Goal: Navigation & Orientation: Find specific page/section

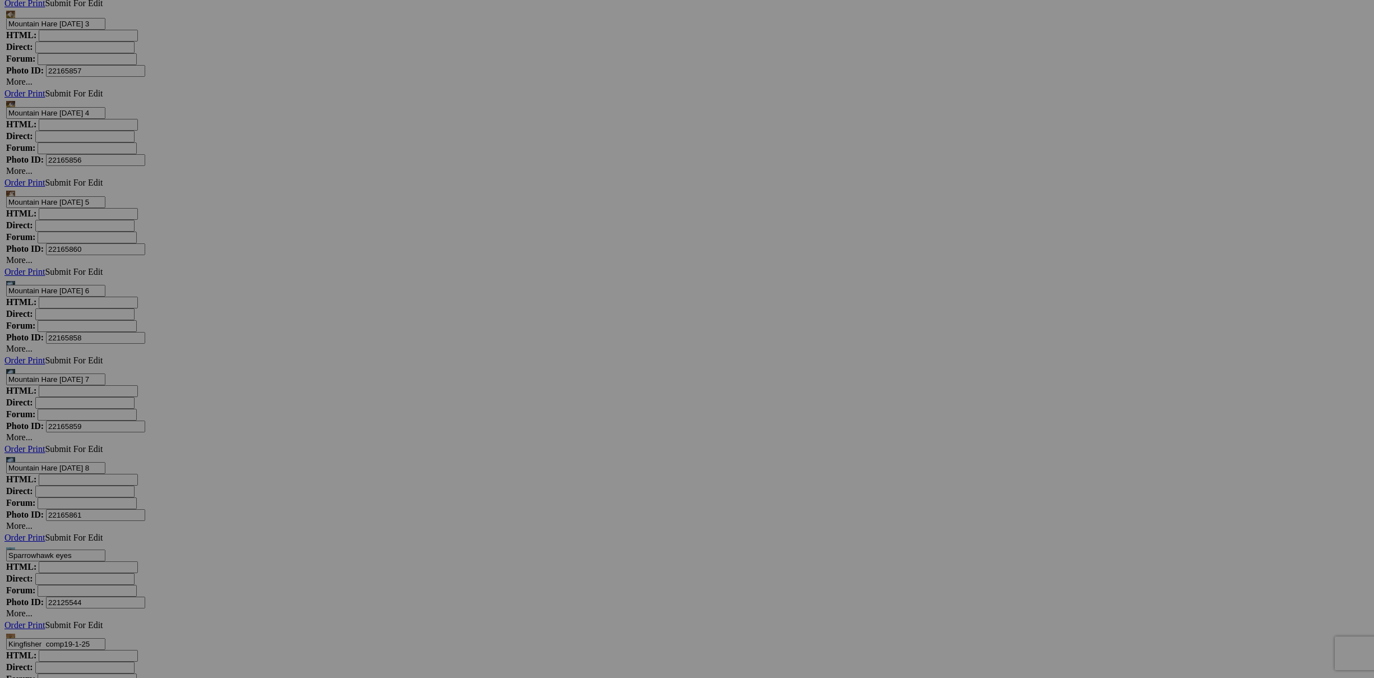
scroll to position [7820, 0]
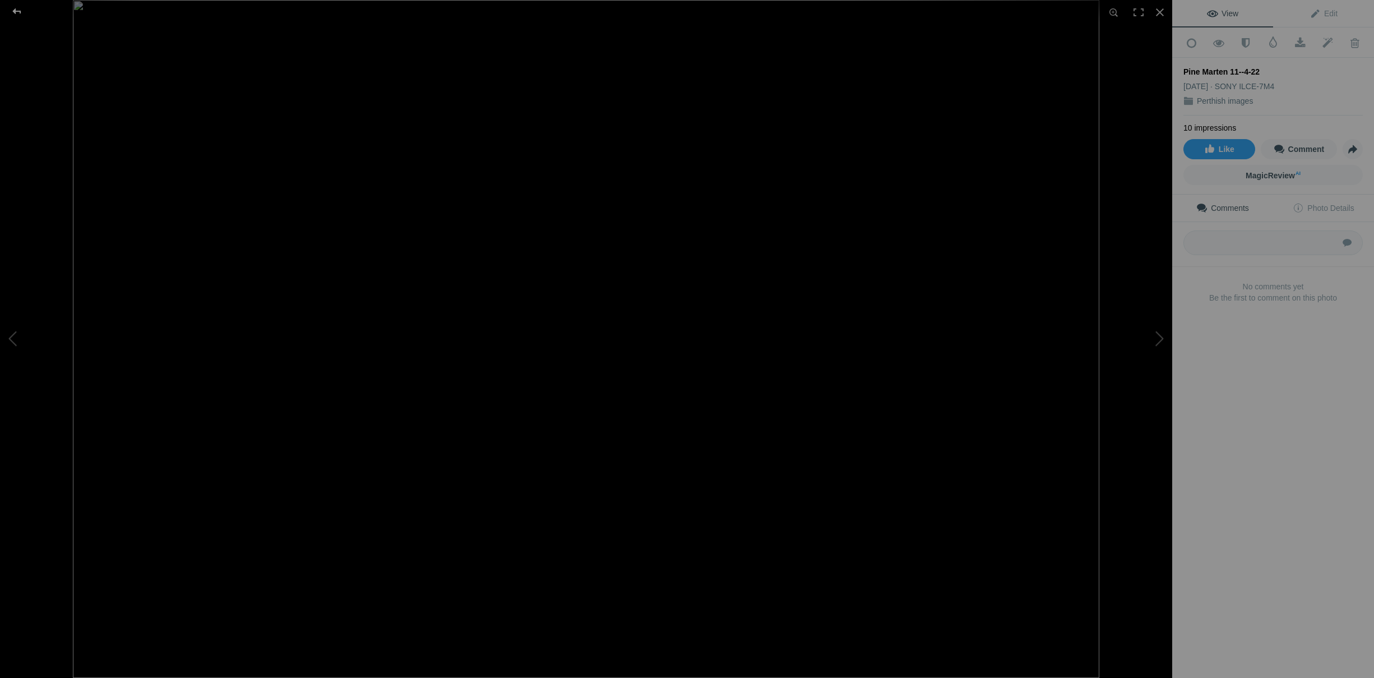
click at [19, 12] on div at bounding box center [17, 11] width 40 height 22
